Goal: Use online tool/utility

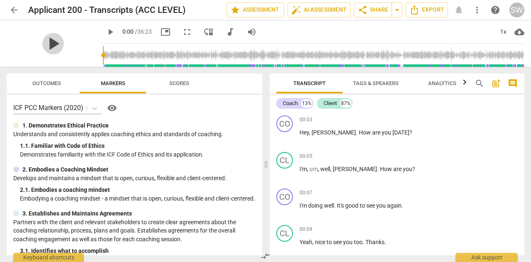
click at [64, 44] on span "play_arrow" at bounding box center [53, 44] width 22 height 22
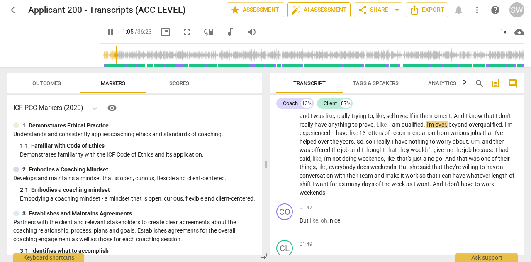
click at [318, 8] on span "auto_fix_high AI Assessment" at bounding box center [319, 10] width 56 height 10
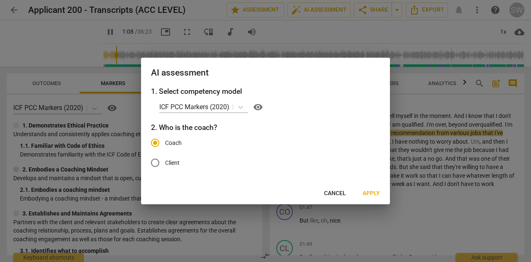
click at [370, 193] on span "Apply" at bounding box center [371, 193] width 17 height 8
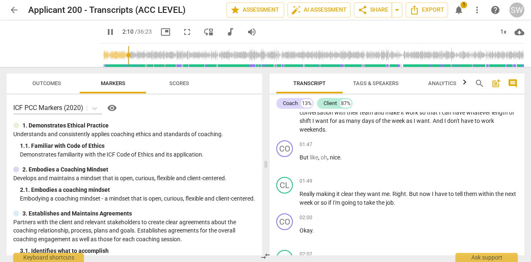
scroll to position [0, 0]
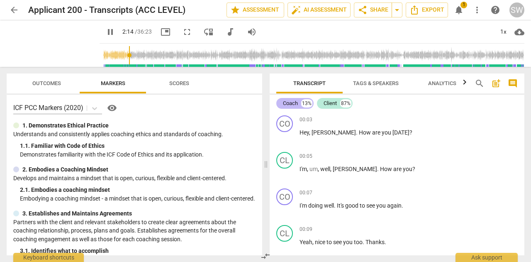
click at [291, 101] on div "Coach" at bounding box center [290, 103] width 15 height 8
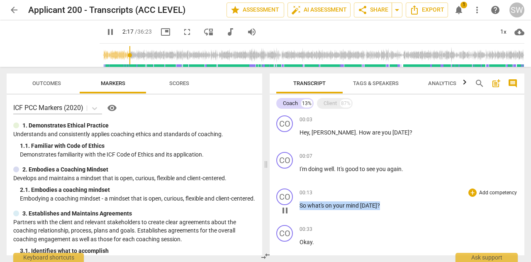
drag, startPoint x: 300, startPoint y: 206, endPoint x: 388, endPoint y: 209, distance: 88.4
click at [388, 209] on p "So what's on your mind [DATE] ?" at bounding box center [409, 205] width 218 height 9
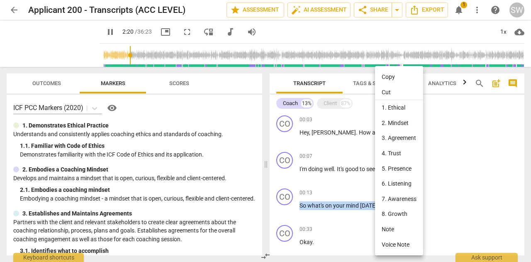
click at [386, 78] on li "Copy" at bounding box center [399, 76] width 48 height 15
copy p "So what's on your mind [DATE] ?"
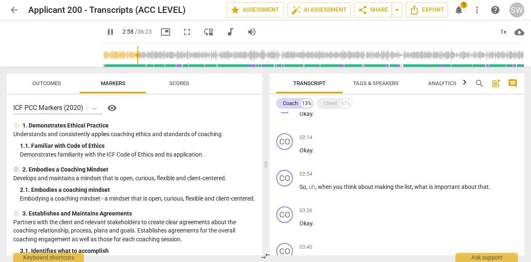
scroll to position [210, 0]
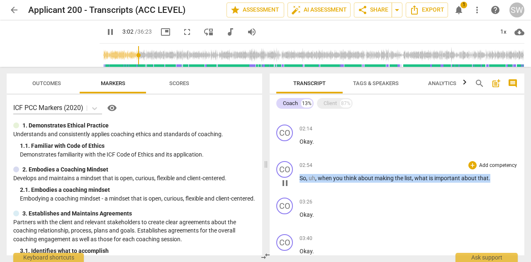
drag, startPoint x: 300, startPoint y: 177, endPoint x: 495, endPoint y: 179, distance: 195.0
click at [495, 179] on p "So , uh , when you think about making the list , what is important about that ." at bounding box center [409, 178] width 218 height 9
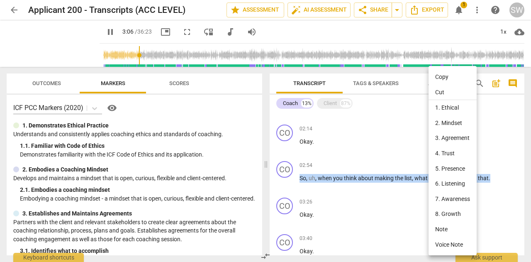
click at [442, 77] on li "Copy" at bounding box center [453, 76] width 48 height 15
copy p "So , uh , when you think about making the list , what is important about that ."
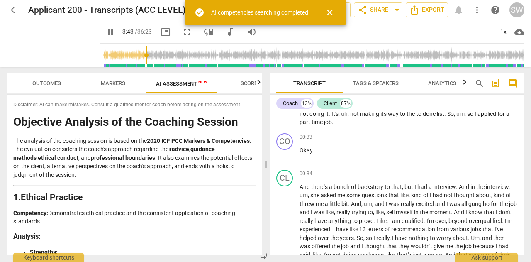
scroll to position [495, 0]
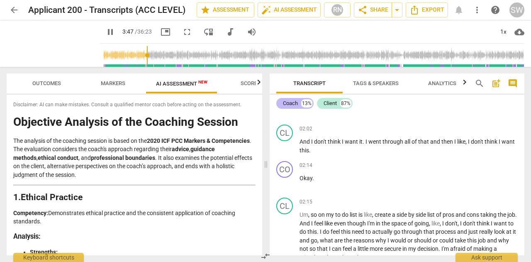
click at [288, 102] on div "Coach" at bounding box center [290, 103] width 15 height 8
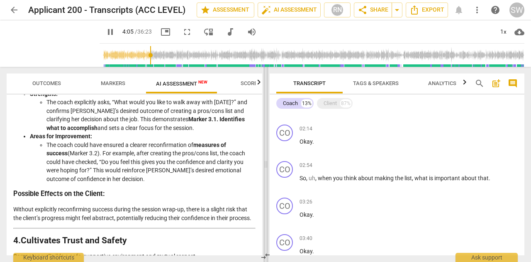
scroll to position [616, 0]
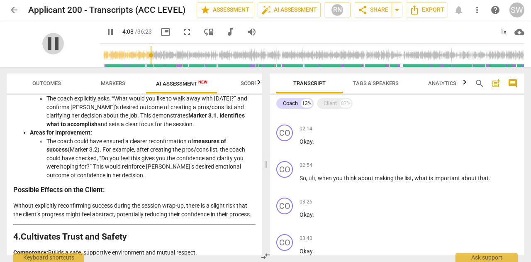
click at [64, 47] on span "pause" at bounding box center [53, 44] width 22 height 22
type input "248"
